Goal: Task Accomplishment & Management: Use online tool/utility

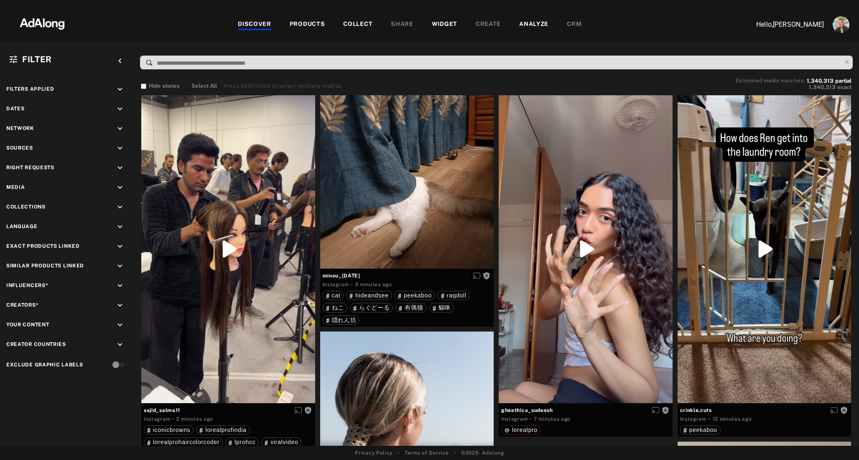
click at [439, 21] on div "WIDGET" at bounding box center [445, 25] width 26 height 10
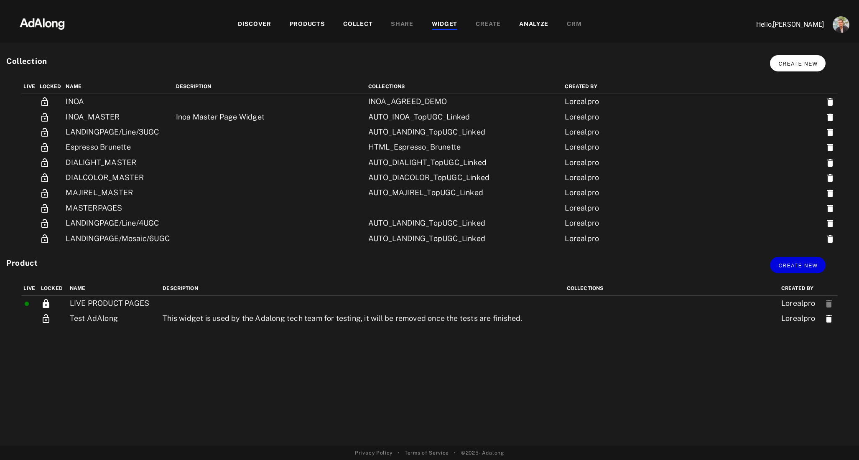
click at [795, 62] on span "Create new" at bounding box center [797, 64] width 39 height 6
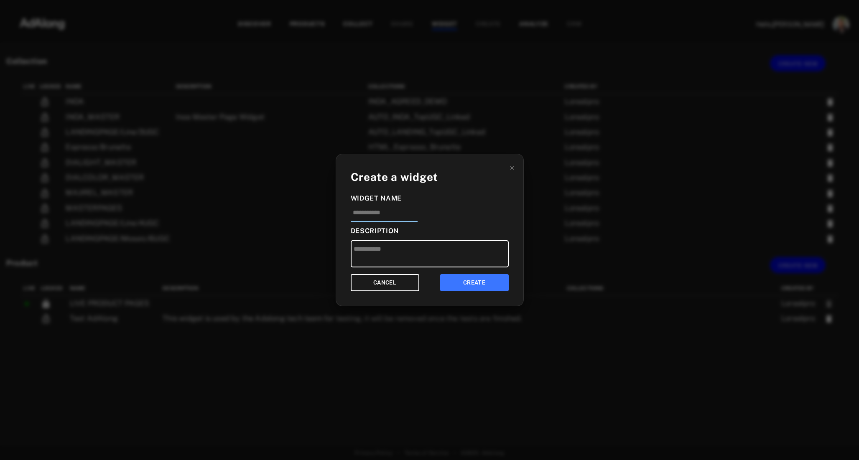
click at [399, 213] on input at bounding box center [384, 215] width 67 height 14
type input "**********"
click at [470, 278] on button "CREATE" at bounding box center [474, 282] width 69 height 17
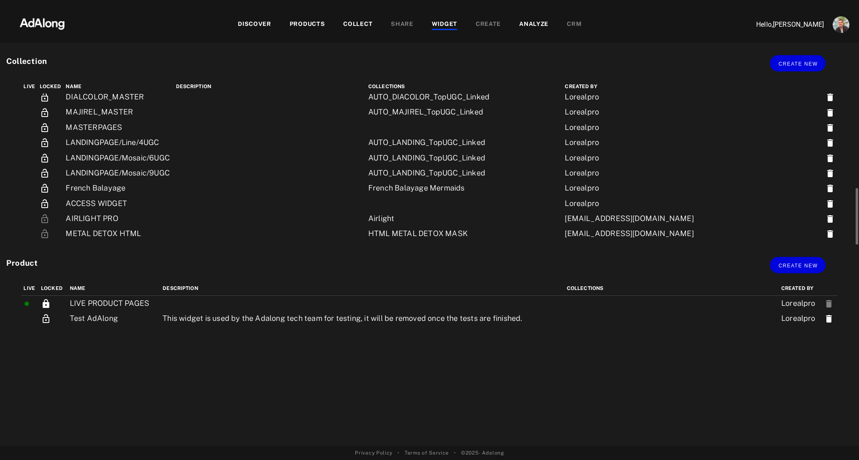
scroll to position [141, 0]
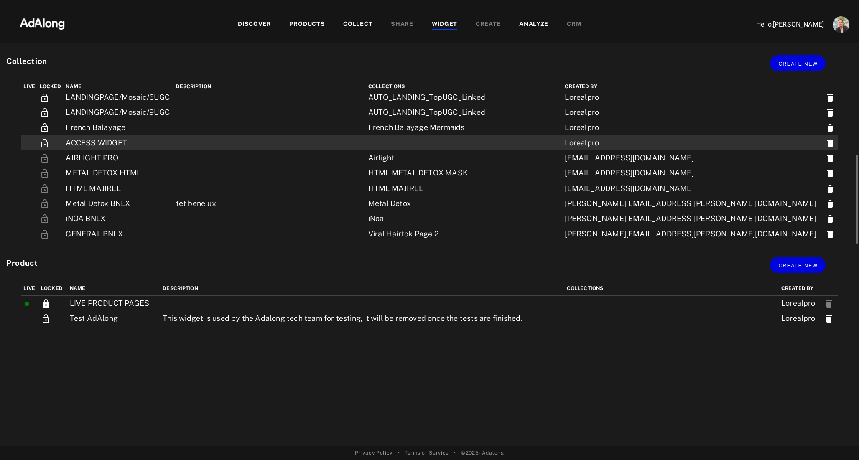
click at [140, 144] on td "ACCESS WIDGET" at bounding box center [119, 142] width 110 height 15
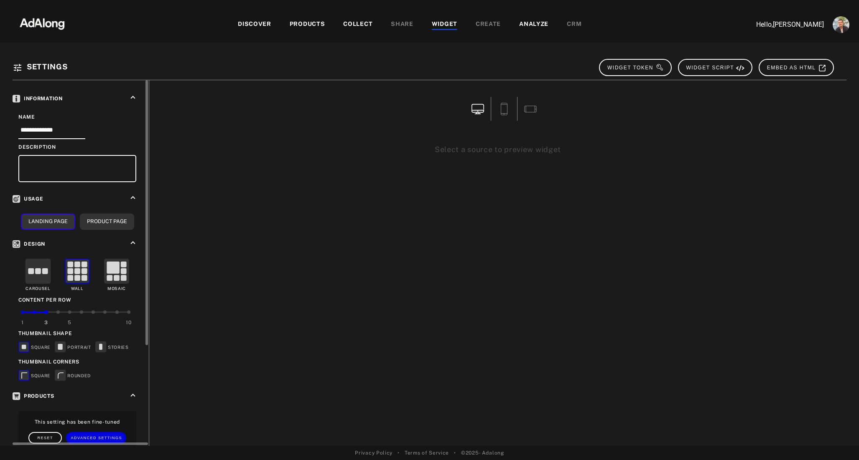
click at [38, 269] on rect at bounding box center [38, 271] width 6 height 6
click at [104, 344] on rect at bounding box center [101, 347] width 10 height 10
click at [62, 372] on rect at bounding box center [60, 375] width 10 height 10
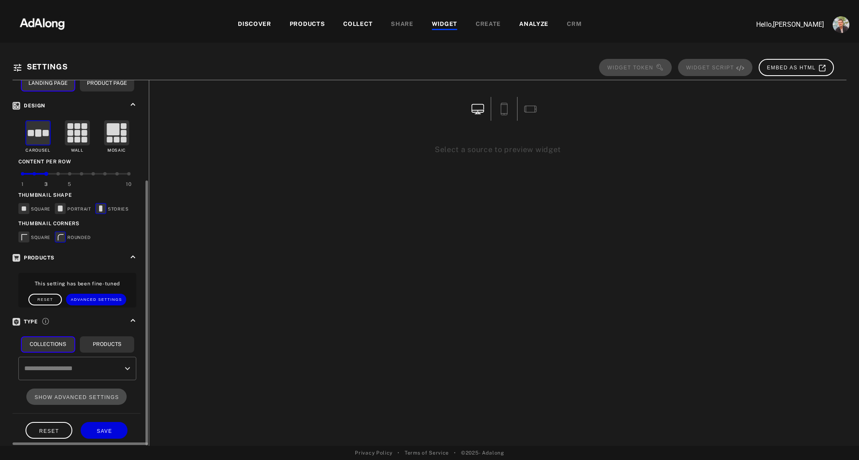
click at [111, 367] on input "text" at bounding box center [71, 369] width 98 height 16
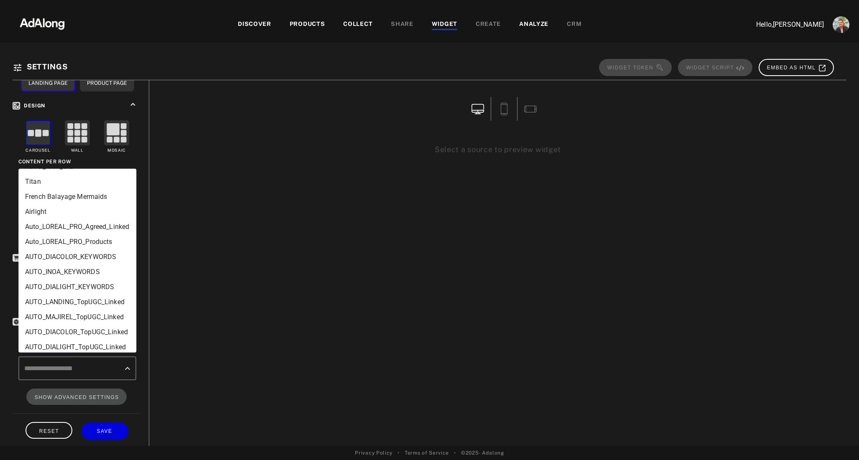
scroll to position [552, 0]
click at [81, 232] on li "Auto_LOREAL_PRO_Agreed_Linked" at bounding box center [77, 229] width 118 height 15
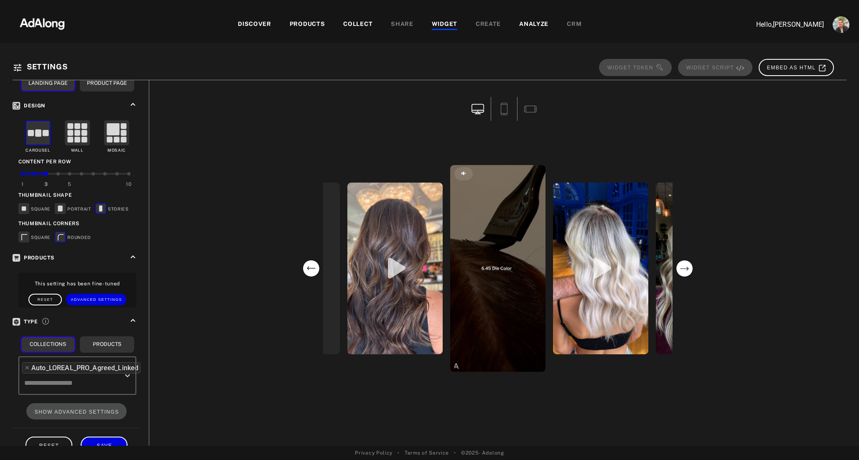
click at [99, 443] on span "SAVE" at bounding box center [104, 446] width 15 height 6
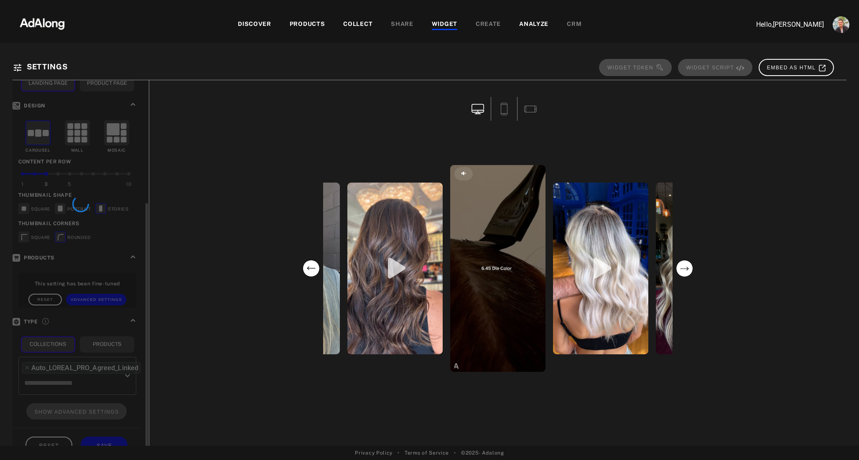
click at [207, 360] on div "rosedoesmyhair_ hairbyniamh365 hairbyjanellatessa darrenjohncunningham ngbstudi…" at bounding box center [498, 268] width 685 height 266
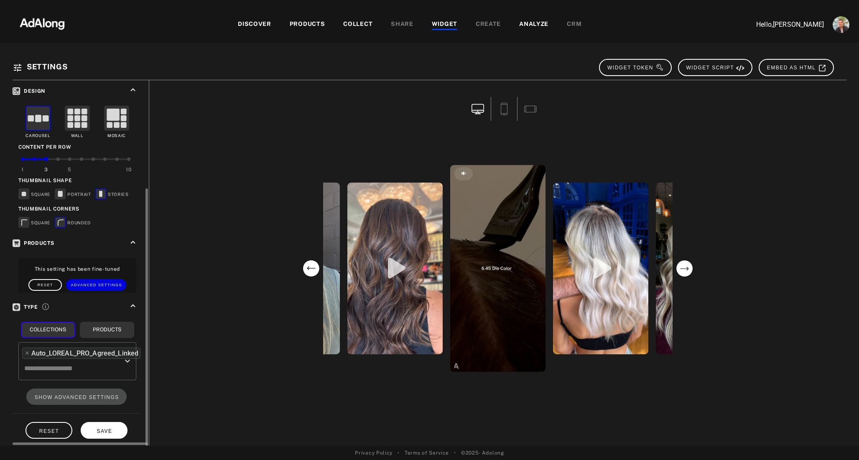
click at [98, 431] on button "SAVE" at bounding box center [104, 430] width 47 height 16
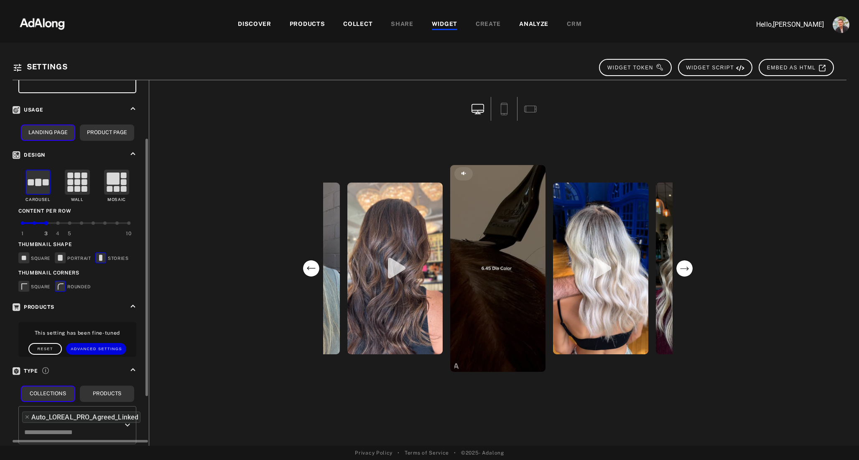
scroll to position [84, 0]
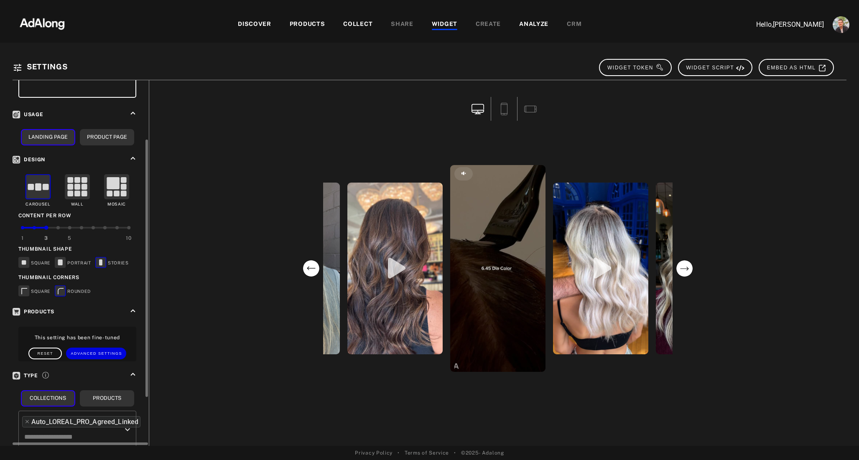
drag, startPoint x: 46, startPoint y: 224, endPoint x: 68, endPoint y: 226, distance: 21.4
click at [68, 227] on div "1 3 5 10" at bounding box center [76, 228] width 106 height 2
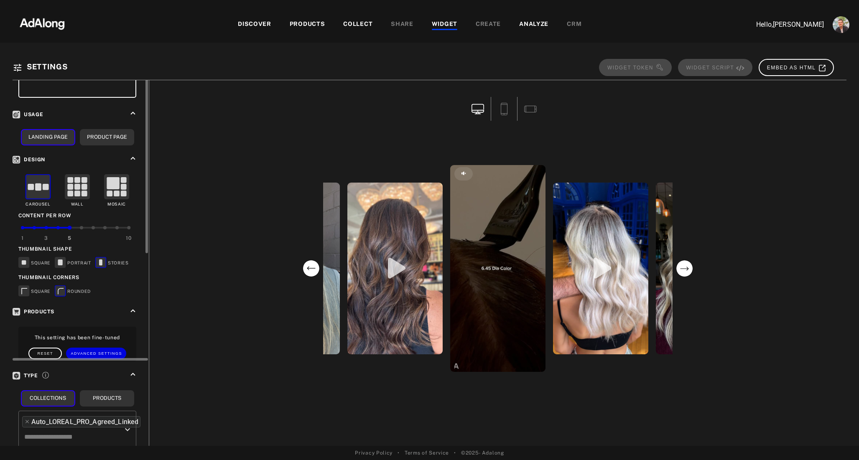
scroll to position [0, 0]
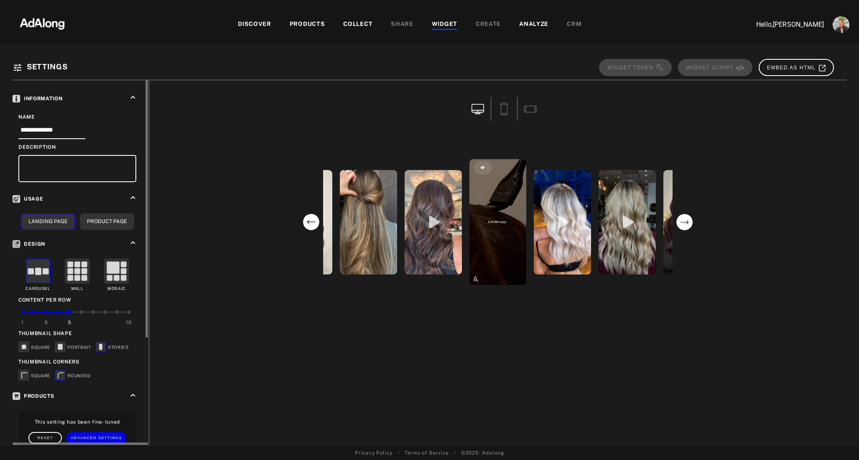
click at [46, 308] on div "1 3 5 10" at bounding box center [76, 317] width 106 height 18
click at [46, 313] on div "3" at bounding box center [46, 320] width 12 height 19
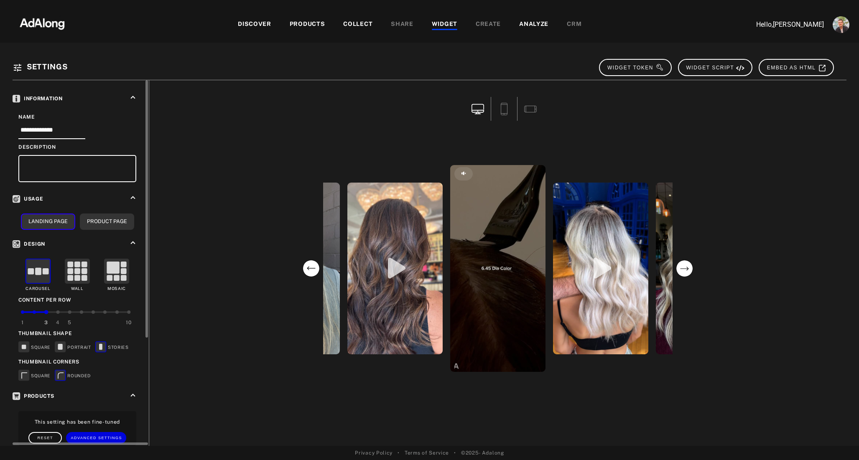
click at [57, 311] on div at bounding box center [57, 312] width 3 height 3
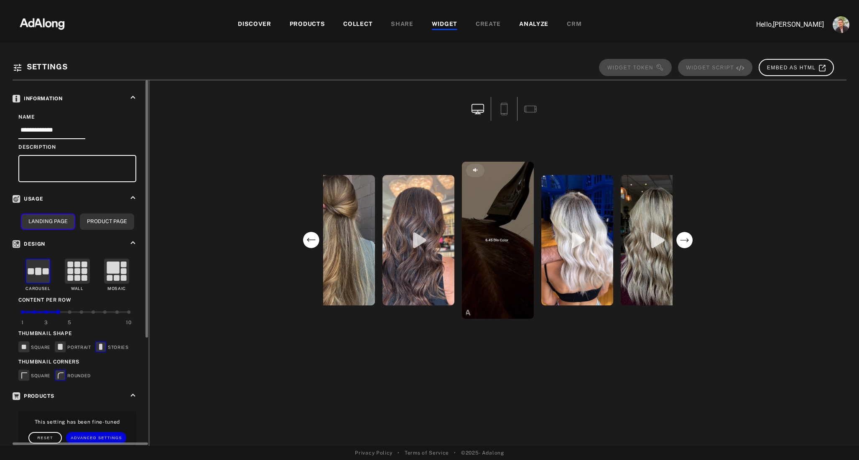
scroll to position [153, 0]
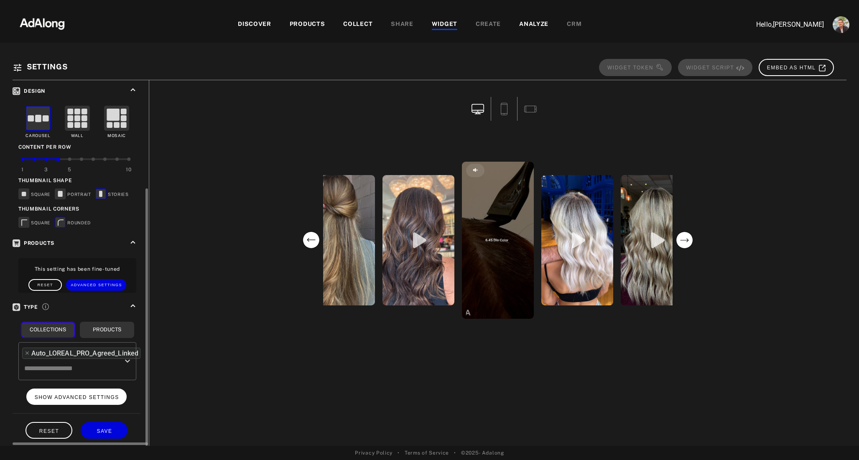
click at [80, 395] on span "SHOW ADVANCED SETTINGS" at bounding box center [77, 398] width 84 height 6
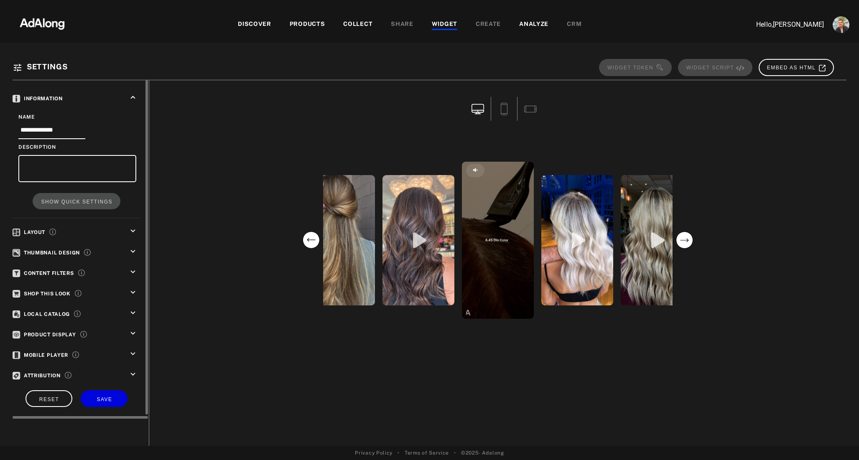
scroll to position [0, 0]
click at [132, 370] on icon "keyboard_arrow_down" at bounding box center [132, 374] width 9 height 9
click at [133, 353] on icon "keyboard_arrow_down" at bounding box center [132, 353] width 9 height 9
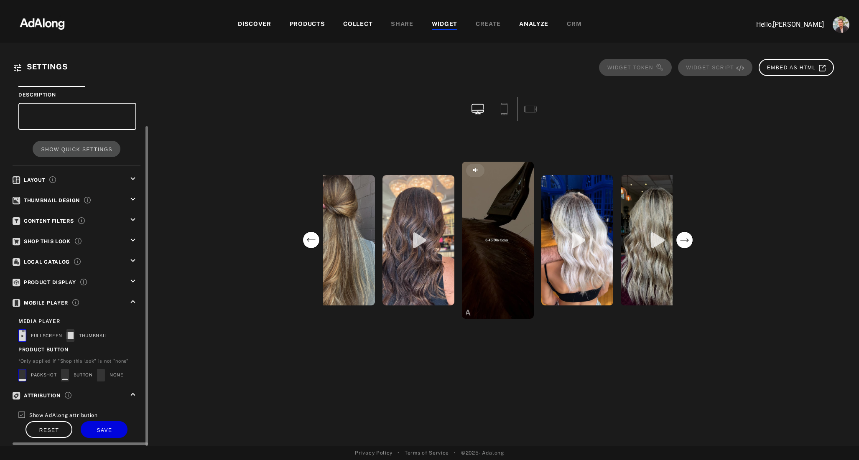
click at [27, 372] on icon at bounding box center [24, 375] width 13 height 13
click at [130, 277] on icon "keyboard_arrow_down" at bounding box center [132, 281] width 9 height 9
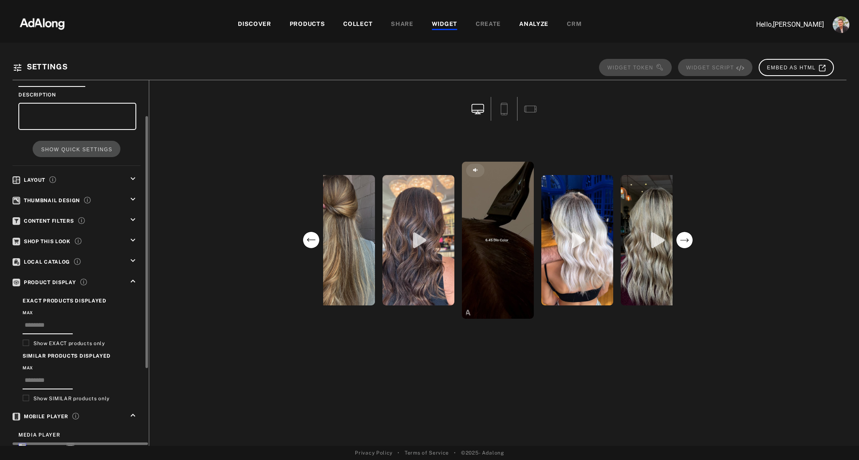
click at [131, 256] on icon "keyboard_arrow_down" at bounding box center [132, 260] width 9 height 9
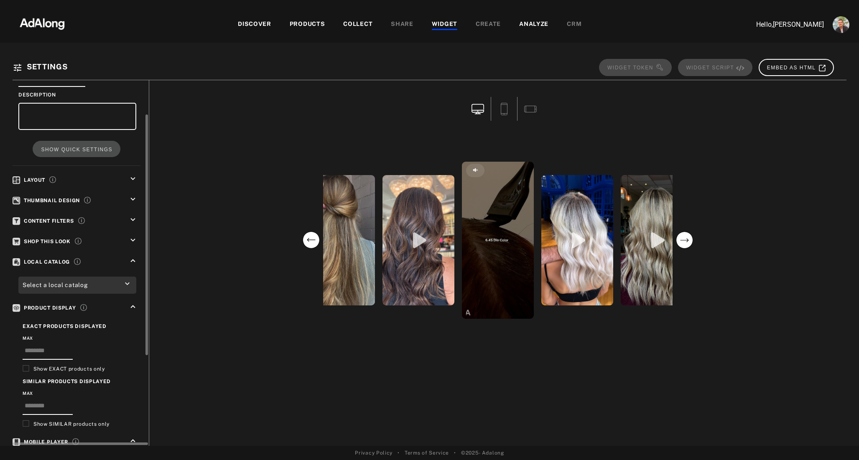
click at [115, 281] on div "Select a local catalog" at bounding box center [77, 285] width 118 height 17
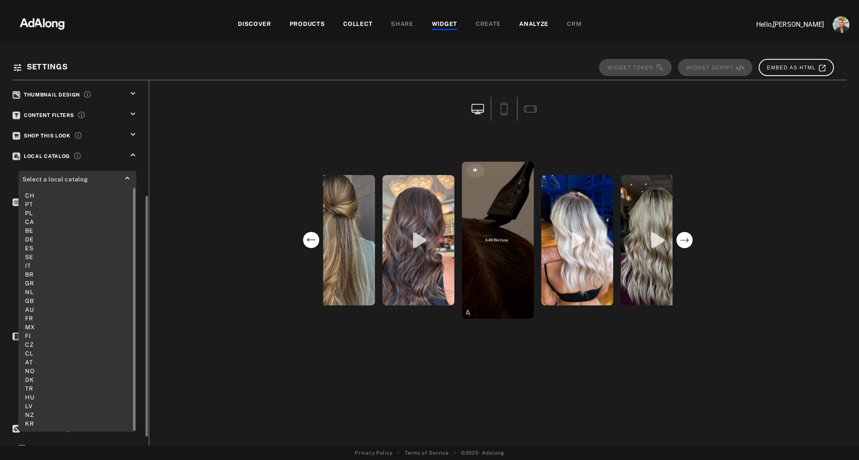
scroll to position [166, 0]
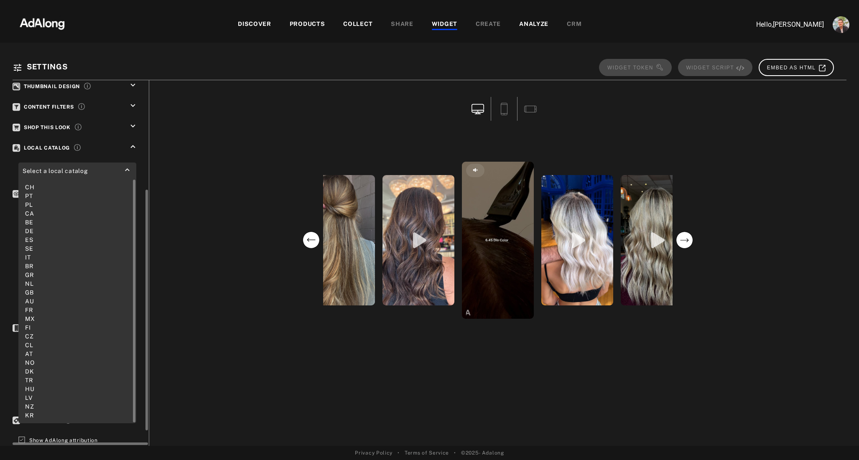
click at [28, 290] on div "GB" at bounding box center [77, 292] width 105 height 9
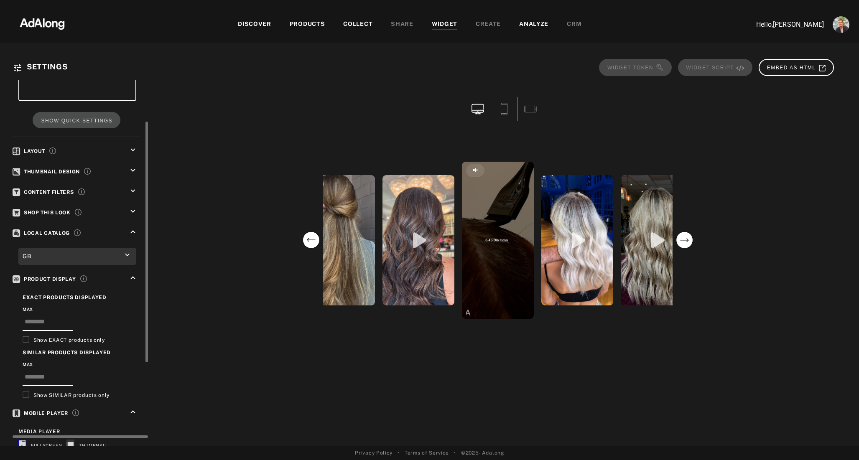
scroll to position [74, 0]
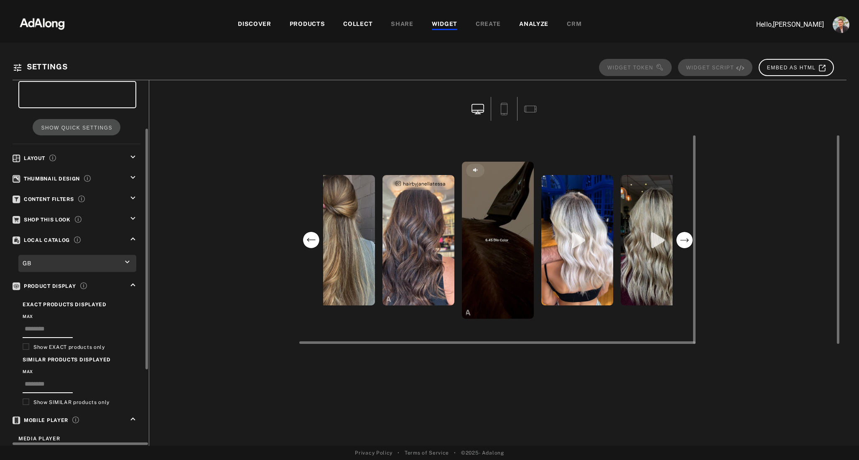
click at [397, 207] on video "open the preview of the instagram content created by hairbyjanellatessa" at bounding box center [419, 240] width 72 height 130
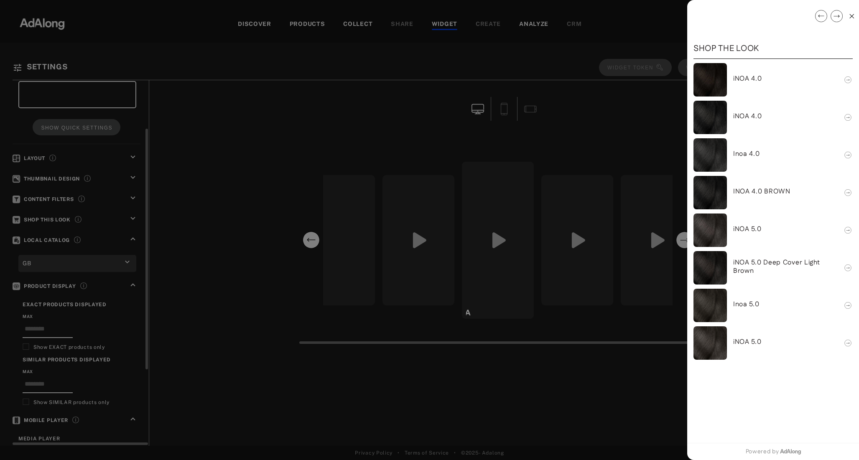
click at [227, 243] on div at bounding box center [429, 230] width 859 height 460
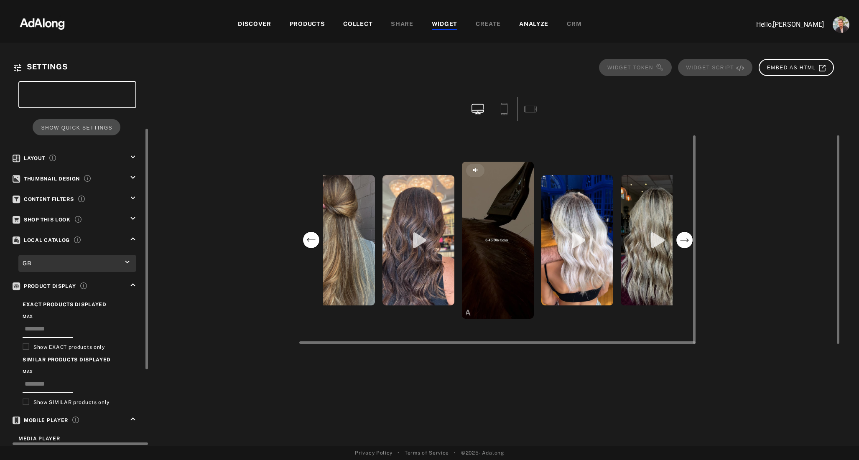
click at [850, 13] on div at bounding box center [429, 7] width 859 height 15
click at [134, 217] on icon "keyboard_arrow_down" at bounding box center [132, 218] width 9 height 9
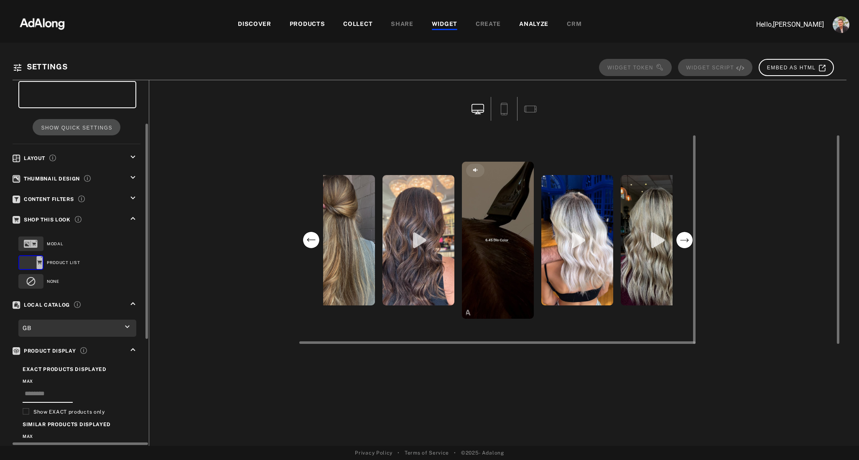
click at [134, 195] on icon "keyboard_arrow_down" at bounding box center [132, 198] width 9 height 9
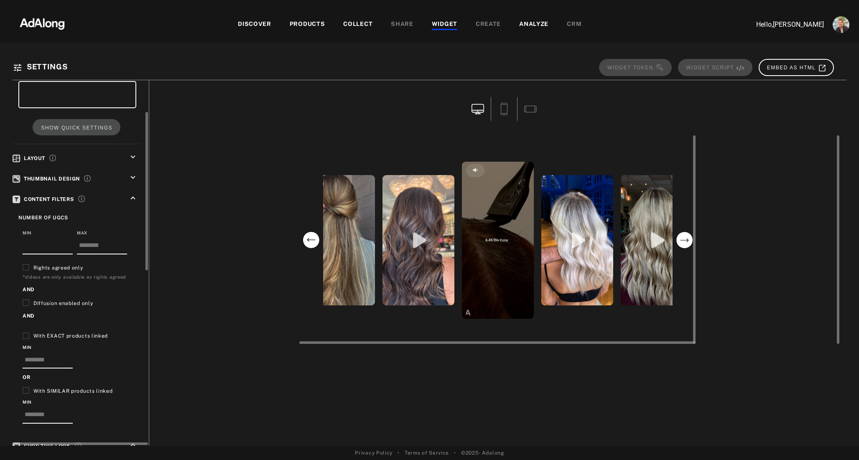
click at [132, 173] on icon "keyboard_arrow_down" at bounding box center [132, 177] width 9 height 9
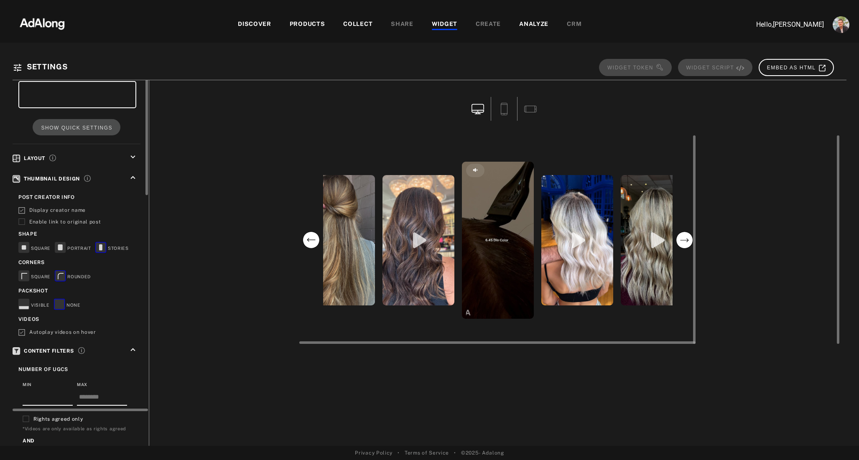
scroll to position [0, 0]
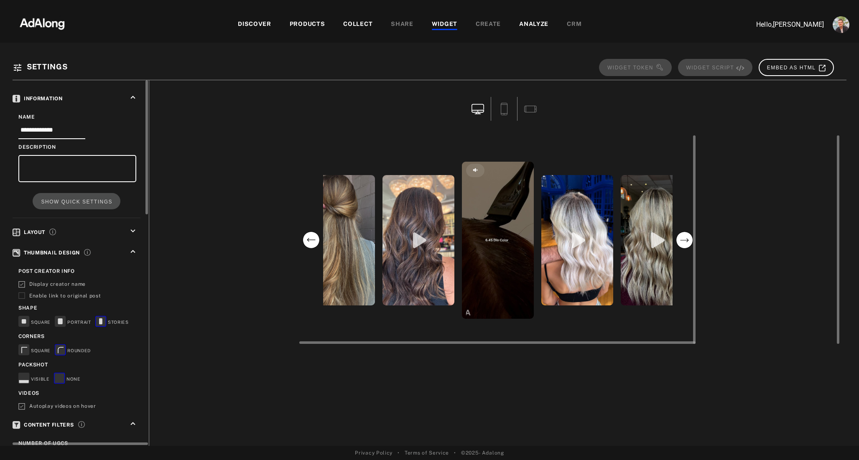
click at [129, 227] on icon "keyboard_arrow_down" at bounding box center [132, 231] width 9 height 9
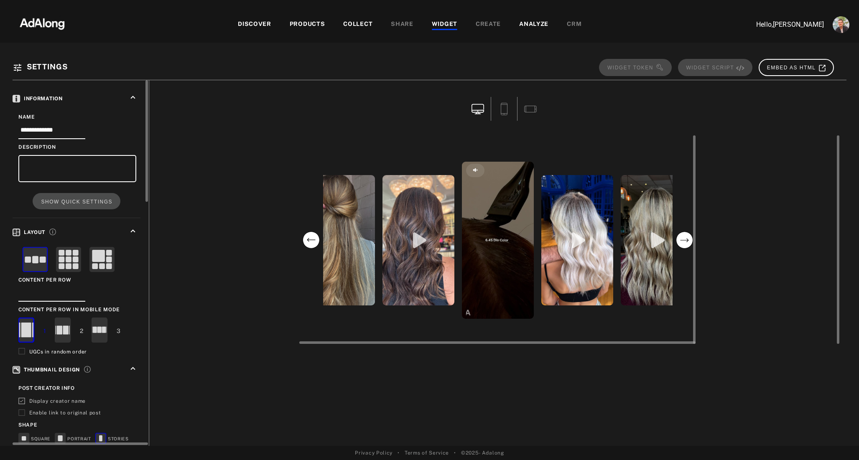
click at [129, 227] on icon "keyboard_arrow_up" at bounding box center [132, 231] width 9 height 9
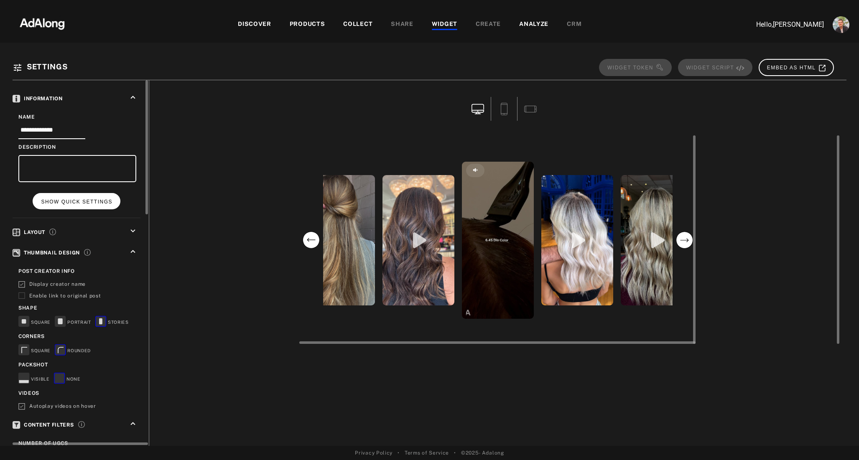
click at [94, 205] on button "SHOW QUICK SETTINGS" at bounding box center [76, 201] width 87 height 16
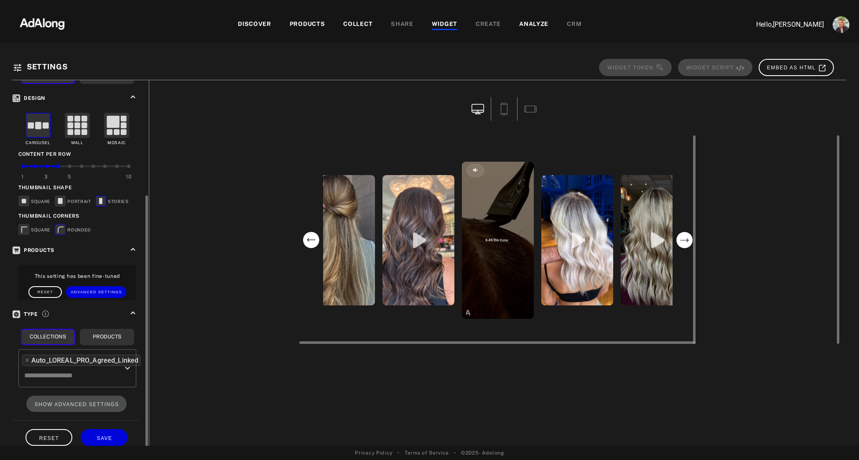
scroll to position [153, 0]
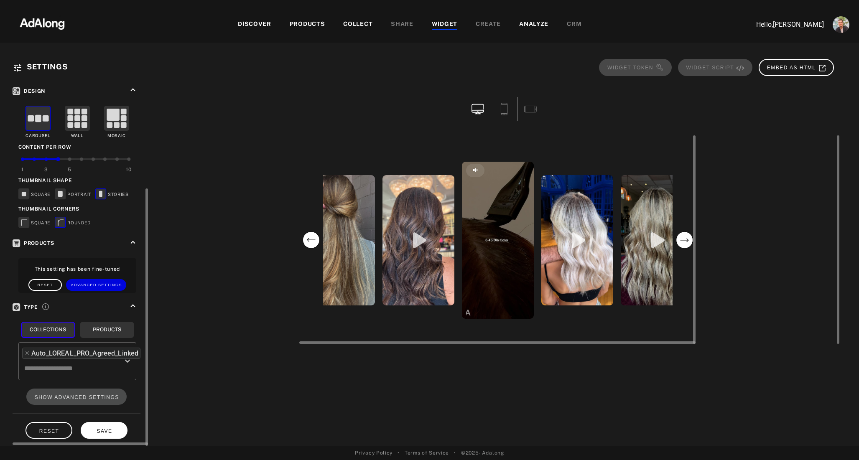
click at [107, 431] on button "SAVE" at bounding box center [104, 430] width 47 height 16
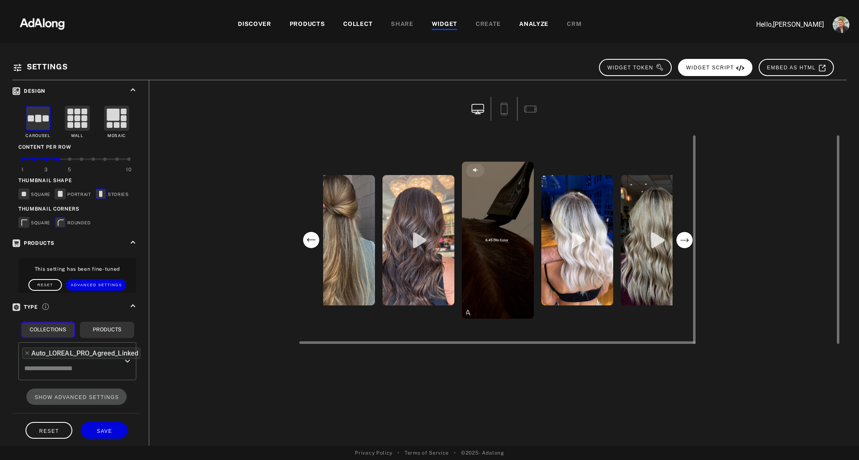
click at [712, 69] on span "WIDGET SCRIPT" at bounding box center [715, 68] width 59 height 6
click at [687, 241] on circle "next" at bounding box center [684, 240] width 17 height 17
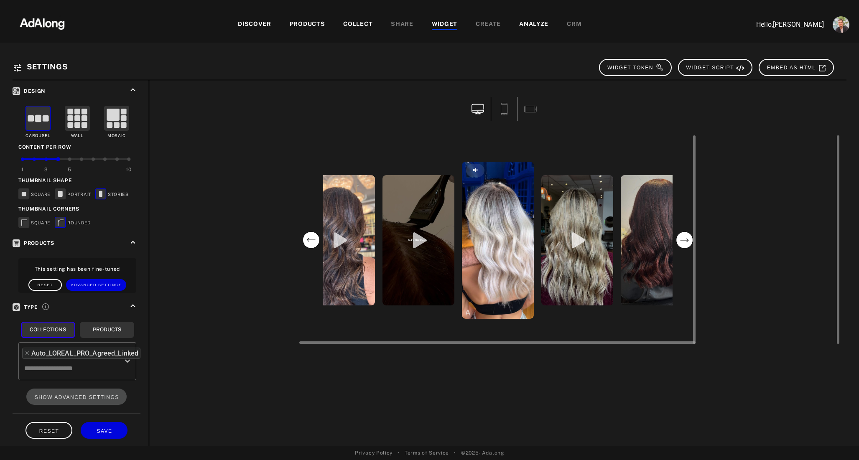
click at [687, 241] on circle "next" at bounding box center [684, 240] width 17 height 17
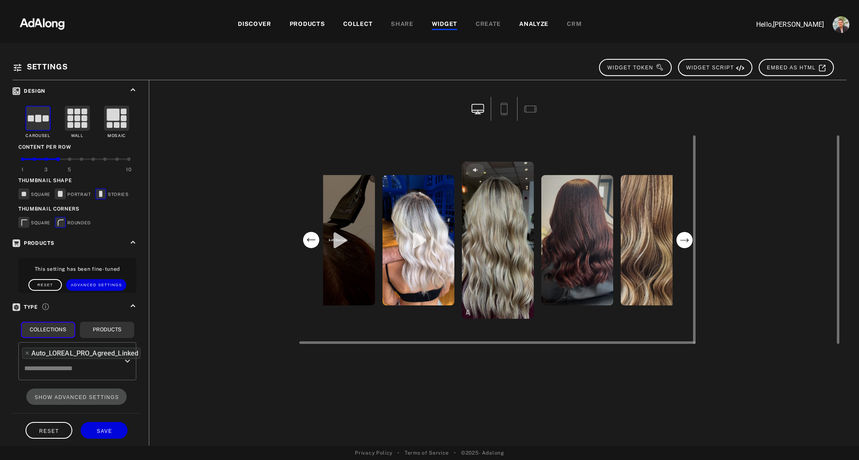
click at [687, 241] on circle "next" at bounding box center [684, 240] width 17 height 17
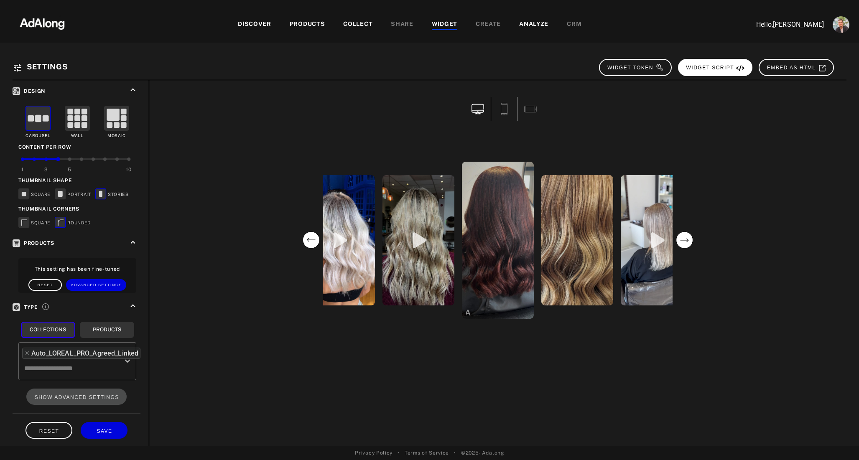
click at [713, 66] on span "WIDGET SCRIPT" at bounding box center [715, 68] width 59 height 6
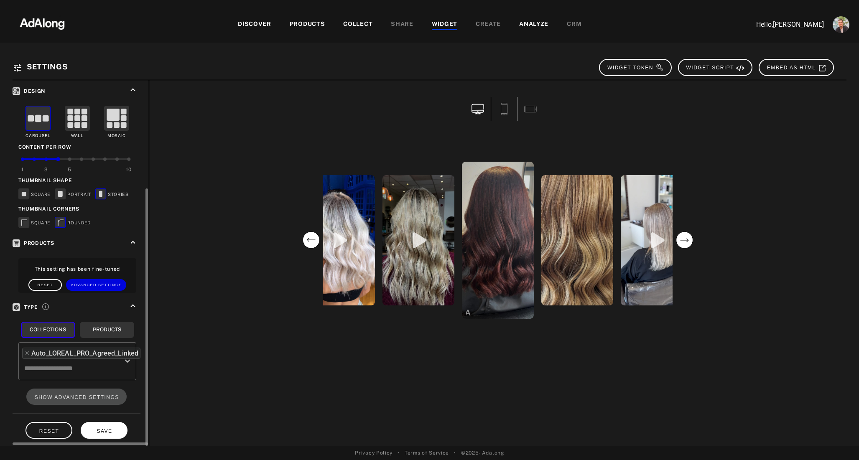
click at [101, 423] on button "SAVE" at bounding box center [104, 430] width 47 height 16
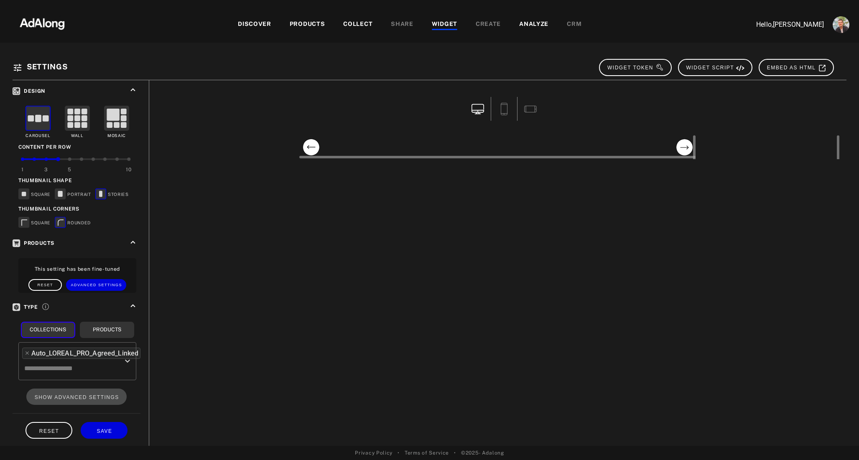
click at [306, 156] on circle "previous" at bounding box center [311, 147] width 17 height 17
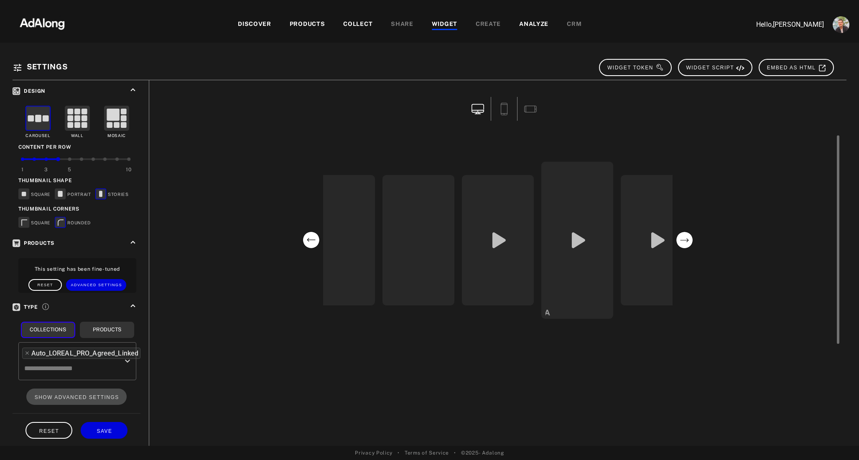
click at [286, 289] on div "hairbyfaye_ rosedoesmyhair_ hairbyniamh365 hairbyjanellatessa darrenjohncunning…" at bounding box center [498, 239] width 685 height 209
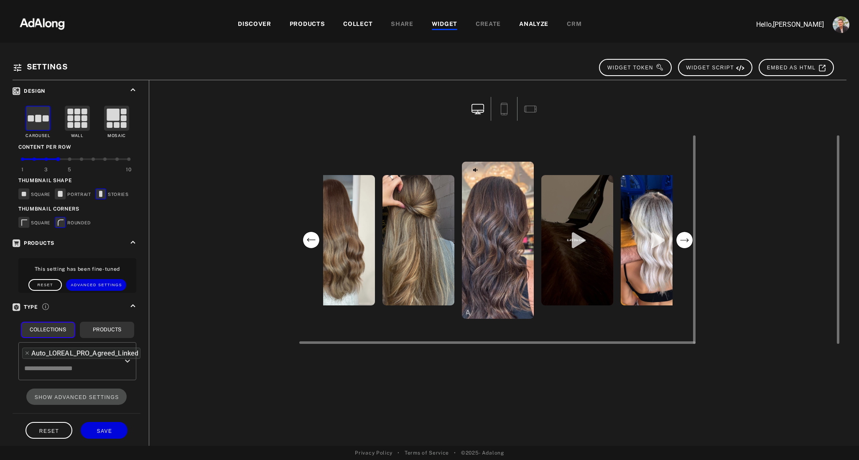
click at [314, 240] on icon "previous" at bounding box center [311, 240] width 8 height 4
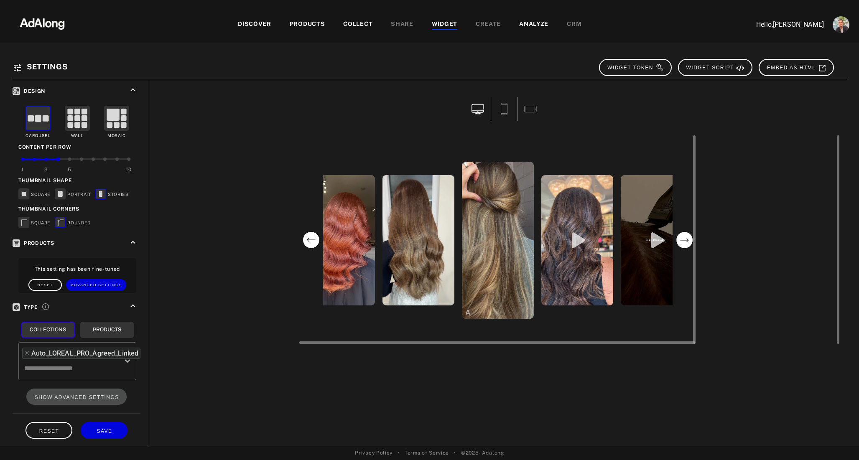
click at [314, 240] on icon "previous" at bounding box center [311, 240] width 8 height 4
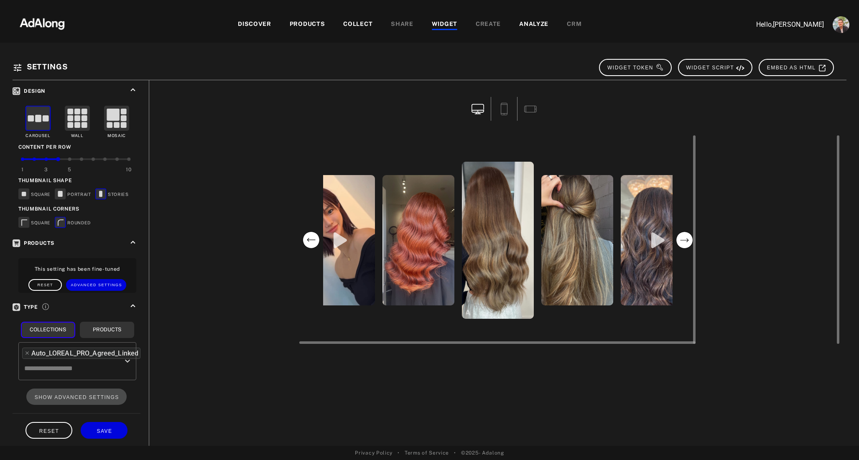
click at [314, 240] on icon "previous" at bounding box center [311, 240] width 8 height 4
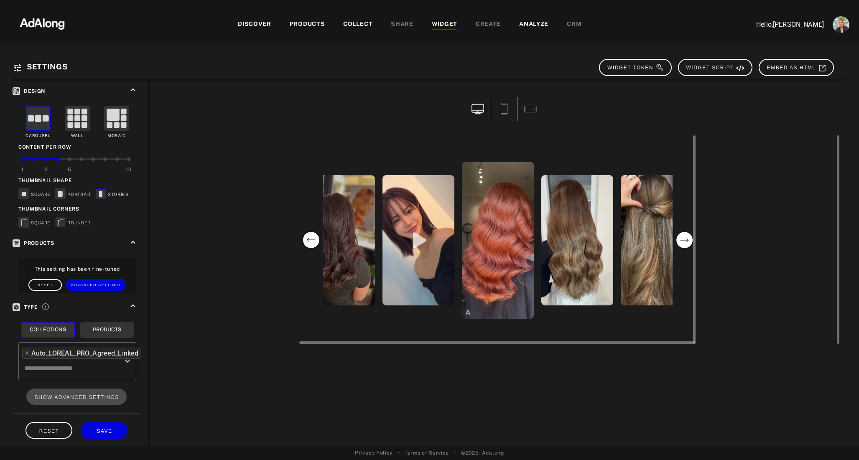
click at [314, 240] on icon "previous" at bounding box center [311, 240] width 8 height 4
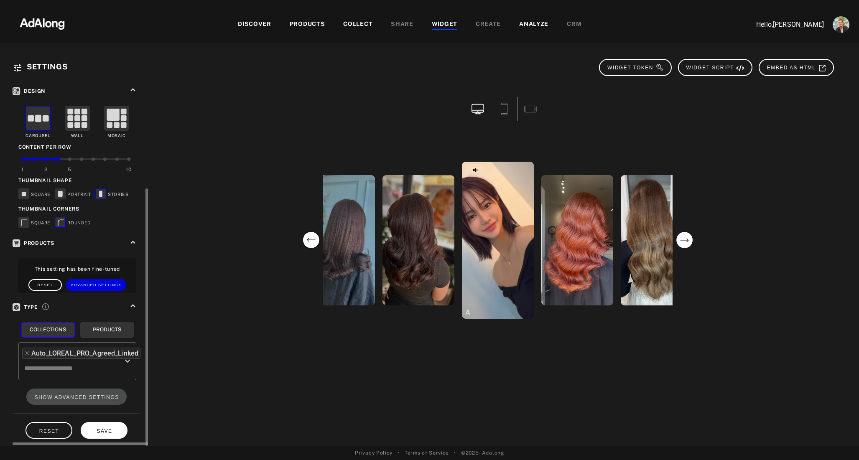
click at [115, 432] on button "SAVE" at bounding box center [104, 430] width 47 height 16
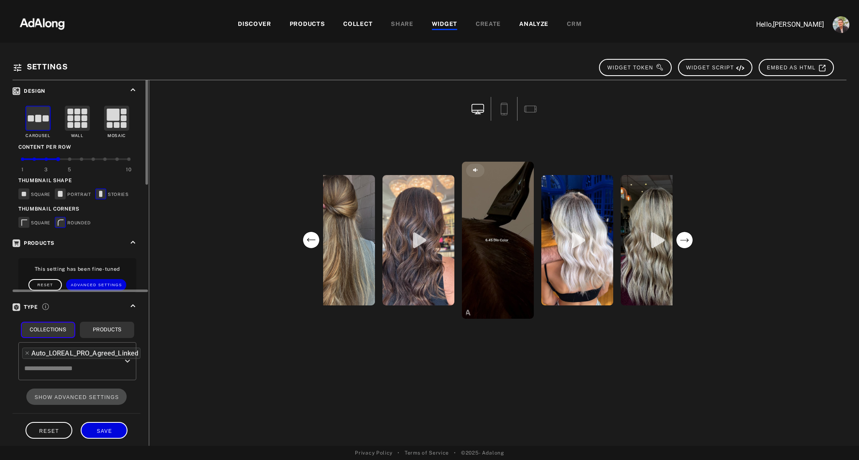
scroll to position [0, 0]
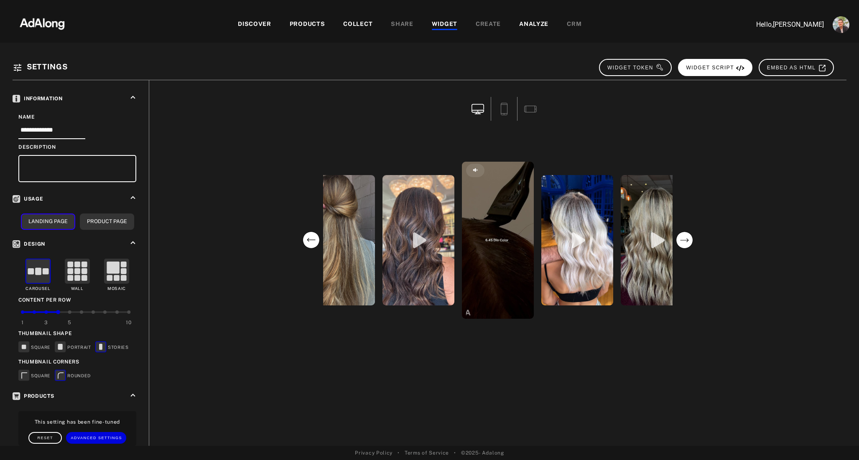
click at [724, 69] on span "WIDGET SCRIPT" at bounding box center [715, 68] width 59 height 6
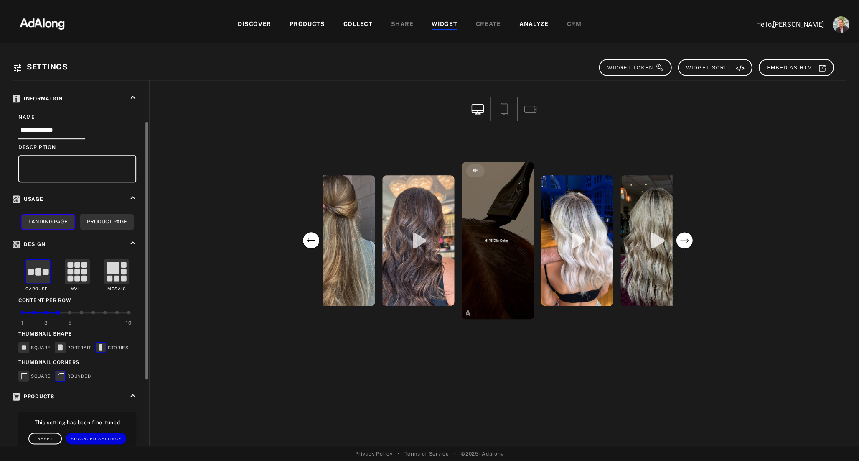
scroll to position [153, 0]
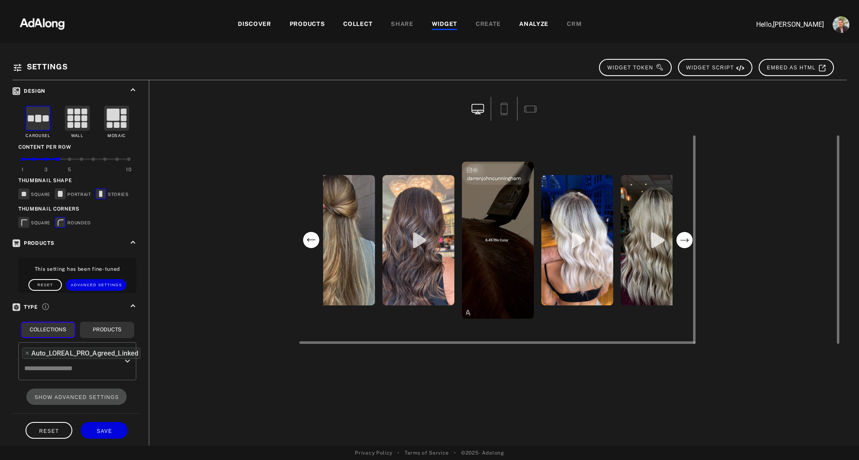
click at [506, 237] on video "open the preview of the instagram content created by darrenjohncunningham" at bounding box center [498, 240] width 72 height 157
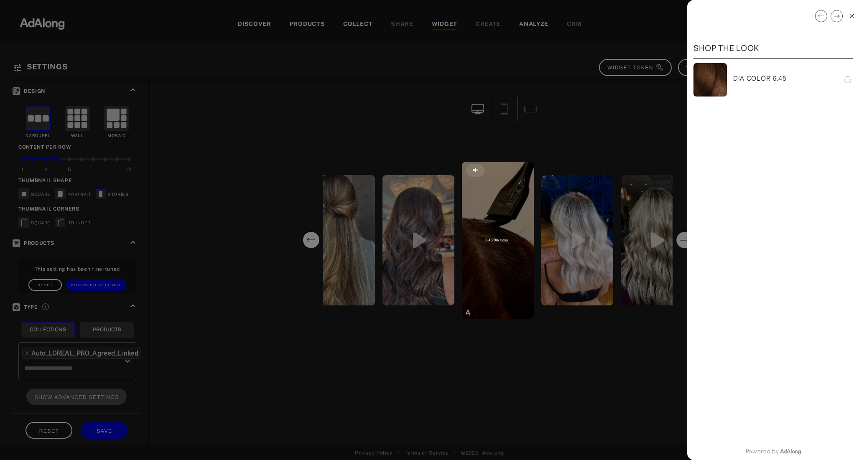
click at [303, 391] on div at bounding box center [429, 230] width 859 height 460
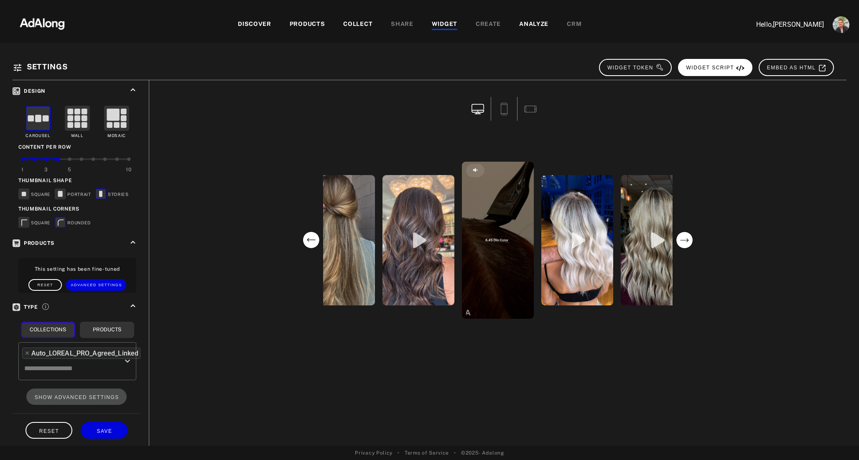
click at [702, 71] on button "WIDGET SCRIPT" at bounding box center [715, 67] width 74 height 17
click at [723, 70] on span "WIDGET SCRIPT" at bounding box center [716, 68] width 59 height 6
